Goal: Find specific page/section: Find specific page/section

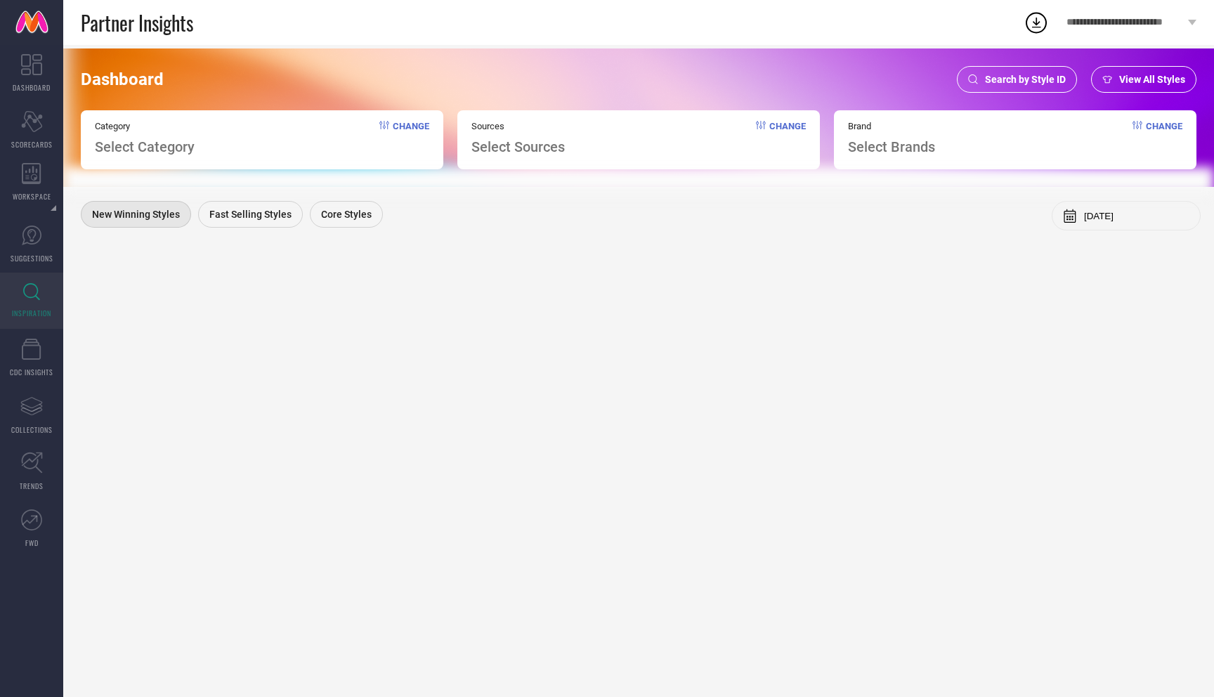
click at [1007, 70] on div "Search by Style ID" at bounding box center [1017, 79] width 120 height 27
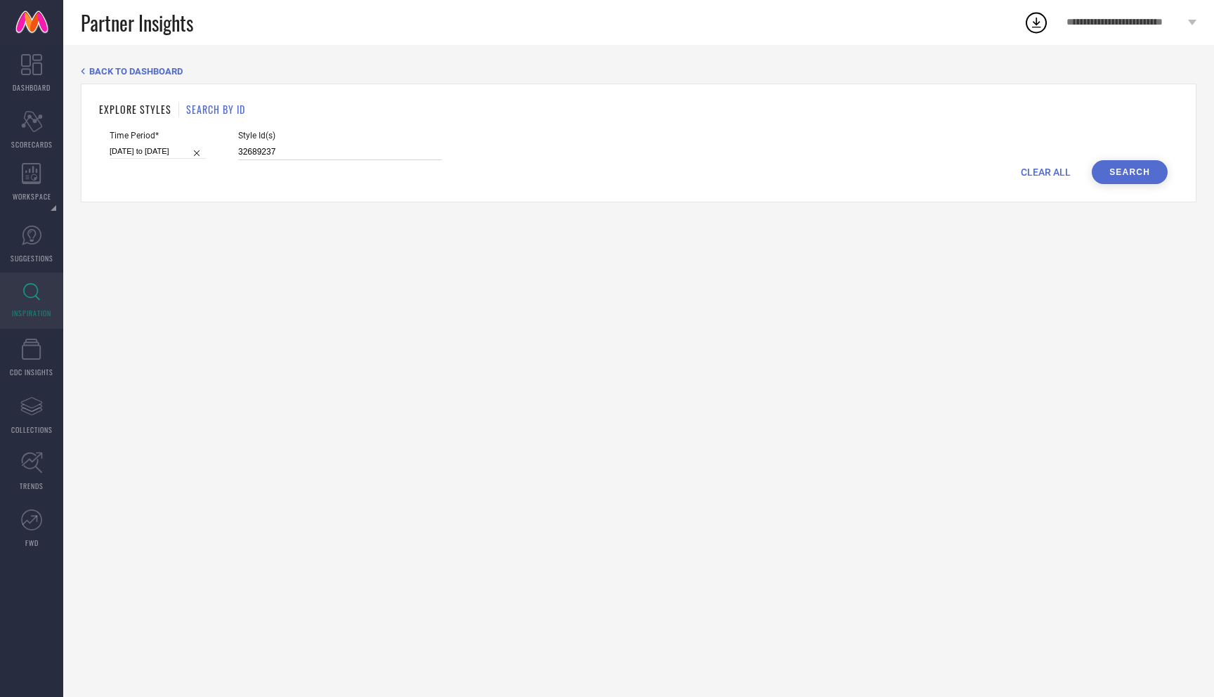
drag, startPoint x: 271, startPoint y: 152, endPoint x: 216, endPoint y: 152, distance: 55.5
click at [216, 152] on div "Time Period* [DATE] to [DATE] Style Id(s) 32689237" at bounding box center [639, 146] width 1058 height 30
paste input "27048060"
click at [1111, 171] on button "Search" at bounding box center [1130, 172] width 76 height 24
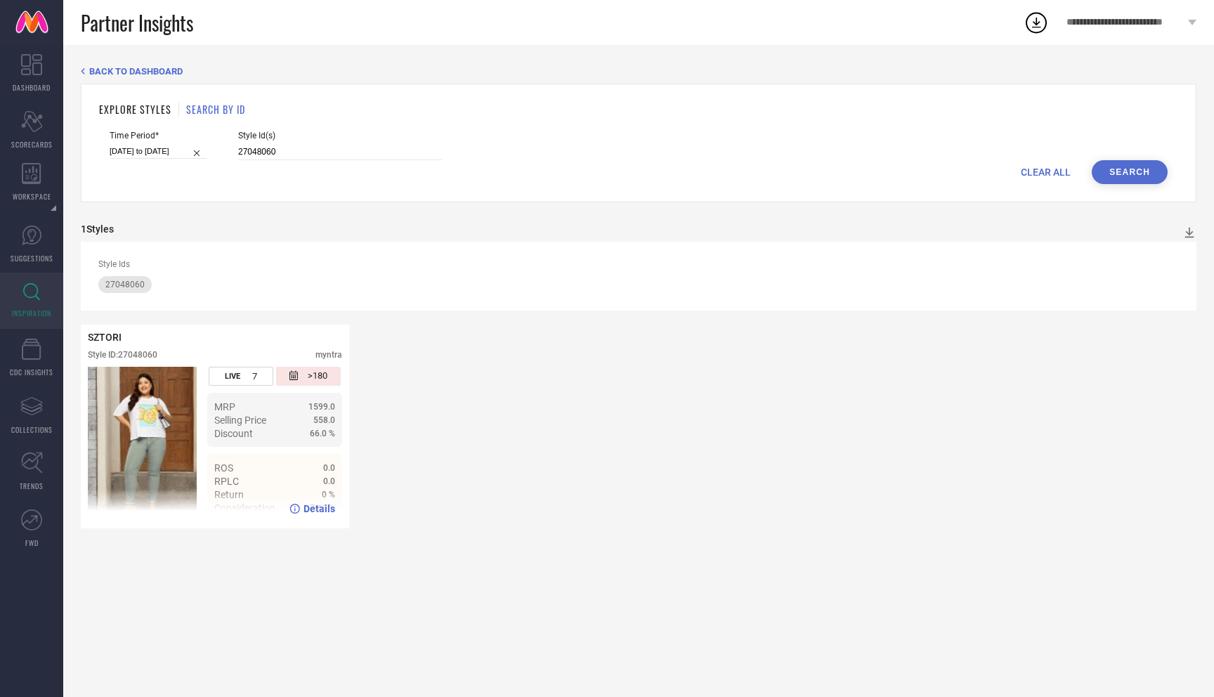
click at [300, 508] on icon at bounding box center [295, 509] width 10 height 10
drag, startPoint x: 275, startPoint y: 149, endPoint x: 211, endPoint y: 149, distance: 63.9
click at [211, 149] on div "Time Period* [DATE] to [DATE] Style Id(s) 27048060" at bounding box center [639, 146] width 1058 height 30
paste input "3182534"
click at [1157, 172] on button "Search" at bounding box center [1130, 172] width 76 height 24
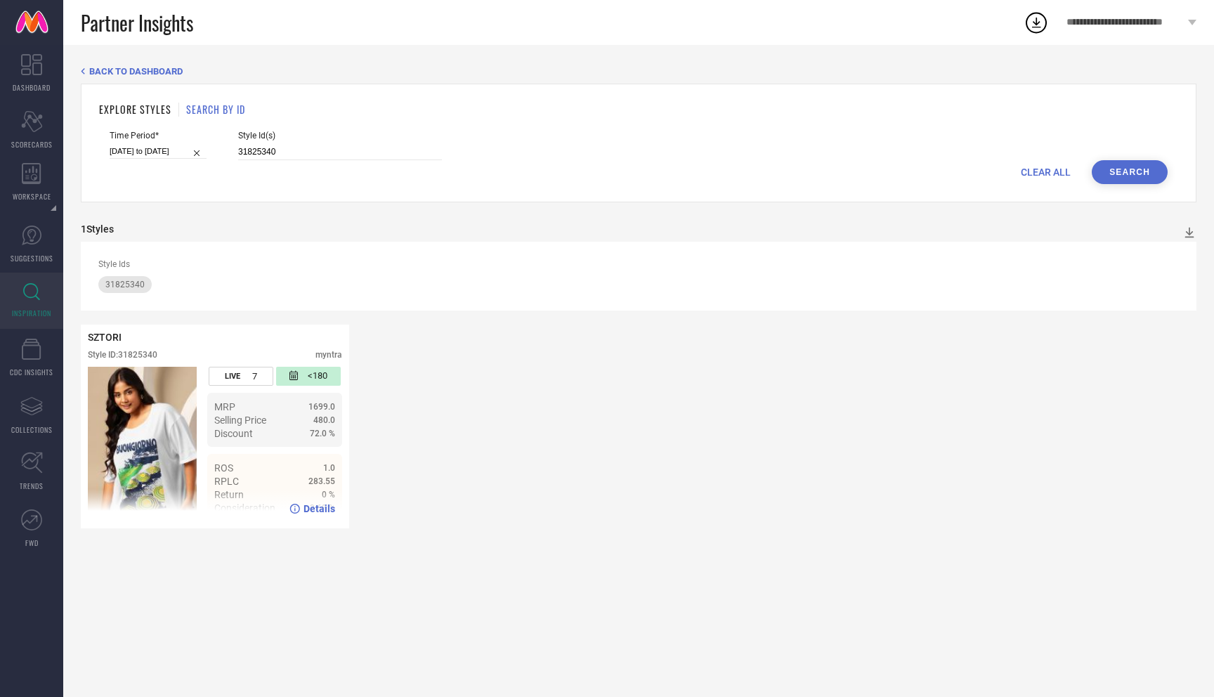
click at [318, 512] on span "Details" at bounding box center [319, 508] width 32 height 11
drag, startPoint x: 273, startPoint y: 150, endPoint x: 220, endPoint y: 149, distance: 52.7
click at [220, 149] on div "Time Period* [DATE] to [DATE] Style Id(s) 31825340" at bounding box center [639, 146] width 1058 height 30
paste input "579727"
type input "31579727"
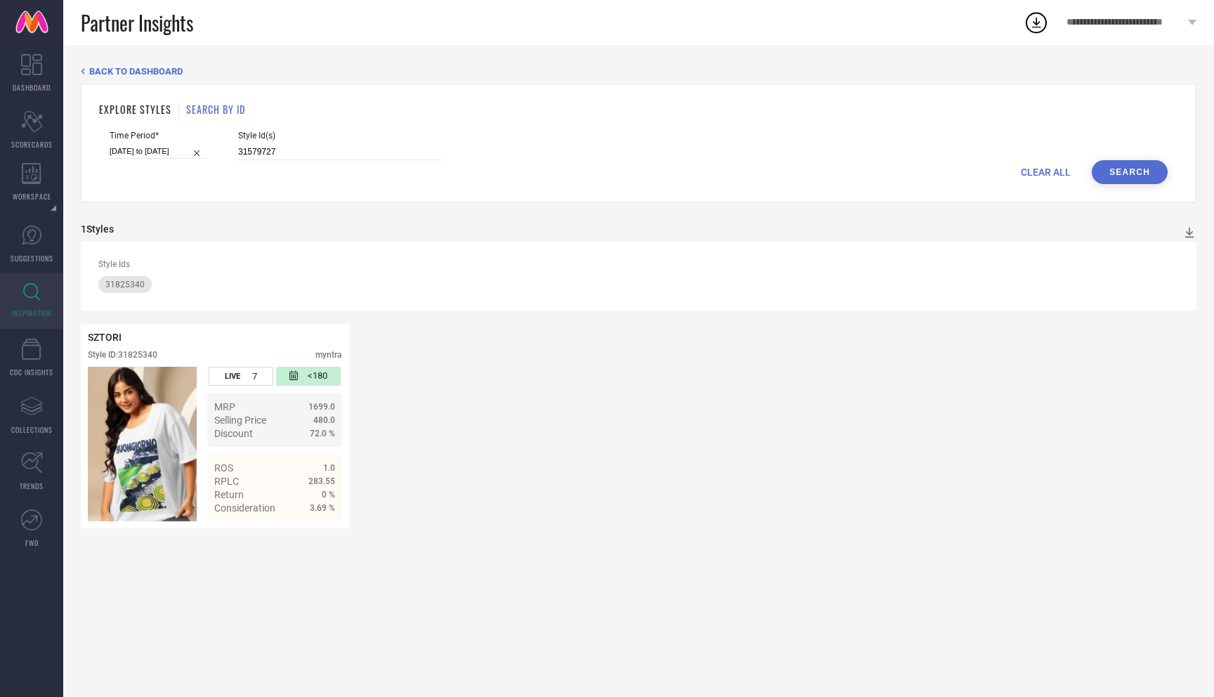
click at [1115, 155] on div "Time Period* [DATE] to [DATE] Style Id(s) 31579727" at bounding box center [639, 146] width 1058 height 30
click at [1113, 168] on button "Search" at bounding box center [1130, 172] width 76 height 24
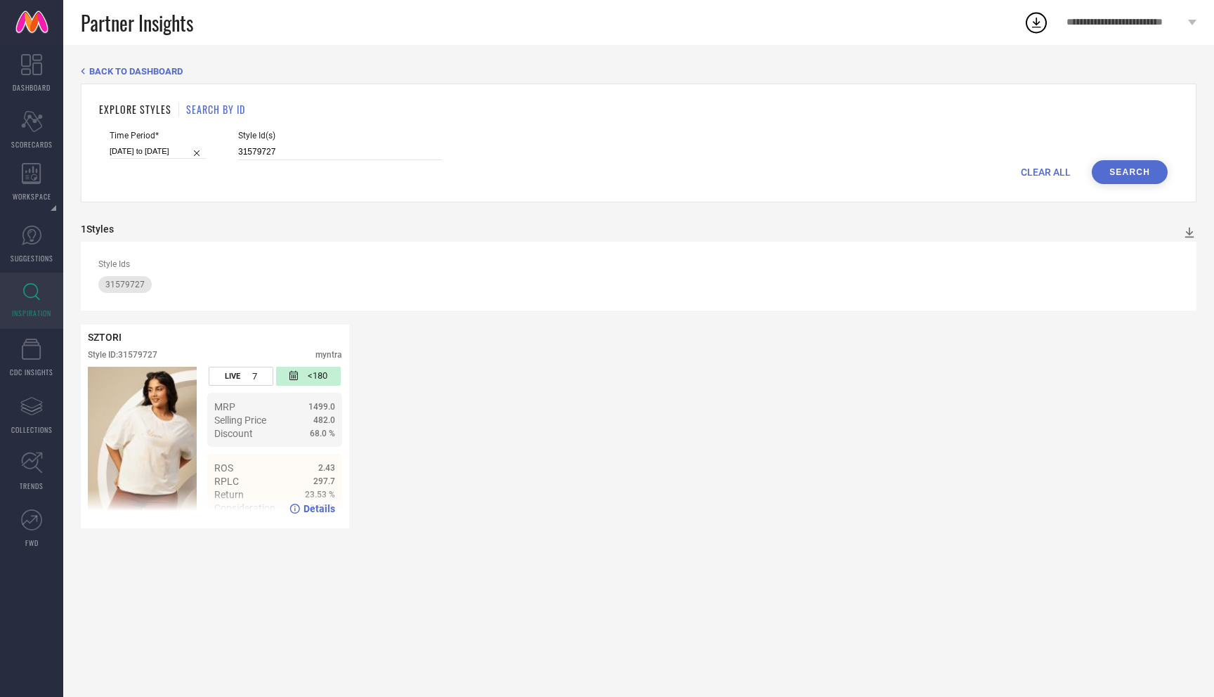
click at [308, 507] on span "Details" at bounding box center [319, 508] width 32 height 11
